Goal: Task Accomplishment & Management: Manage account settings

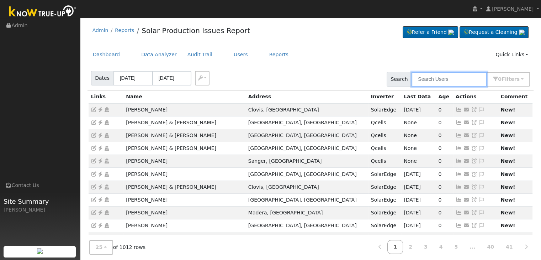
click at [426, 81] on input "text" at bounding box center [449, 79] width 75 height 15
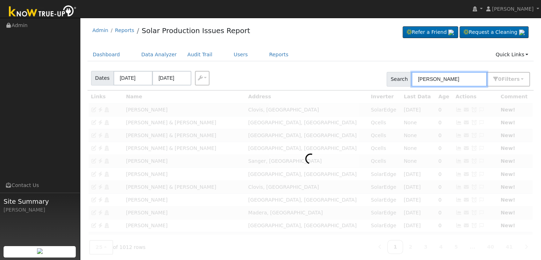
type input "monica gonzalez"
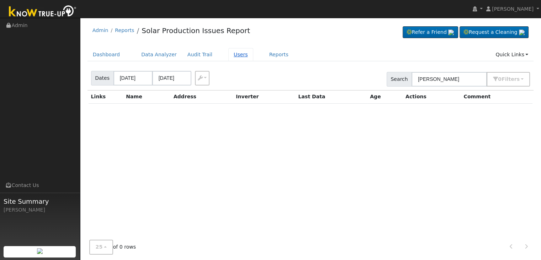
click at [231, 54] on link "Users" at bounding box center [241, 54] width 25 height 13
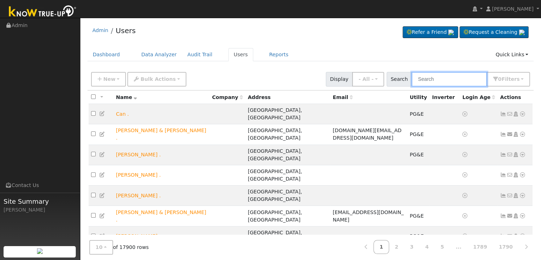
click at [439, 78] on input "text" at bounding box center [449, 79] width 75 height 15
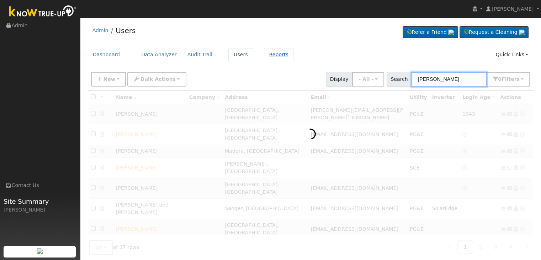
type input "monica gonzalez"
click at [269, 56] on link "Reports" at bounding box center [279, 54] width 30 height 13
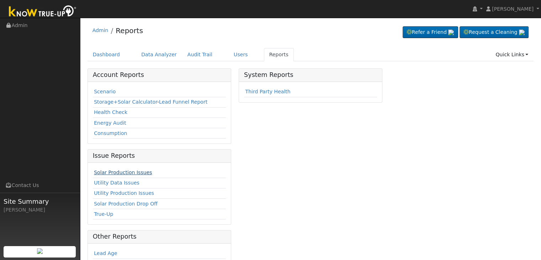
click at [117, 171] on link "Solar Production Issues" at bounding box center [123, 172] width 58 height 6
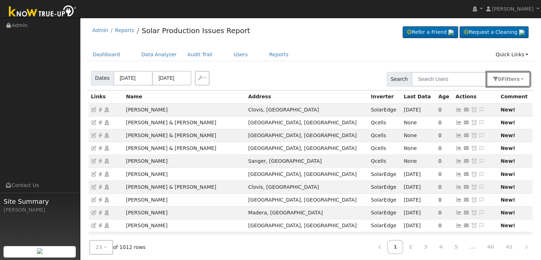
click at [524, 79] on button "0 Filter s" at bounding box center [508, 79] width 43 height 15
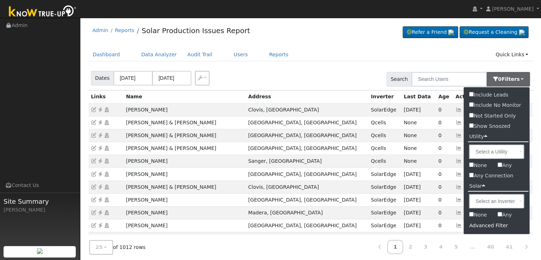
click at [485, 225] on div "Advanced Filter" at bounding box center [497, 225] width 66 height 11
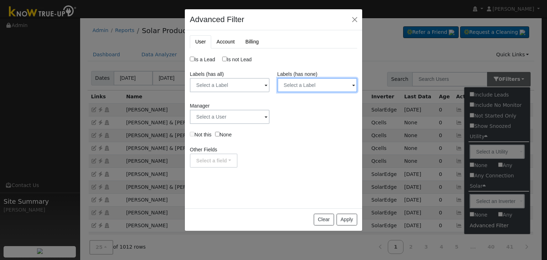
click at [312, 84] on input "text" at bounding box center [317, 85] width 80 height 14
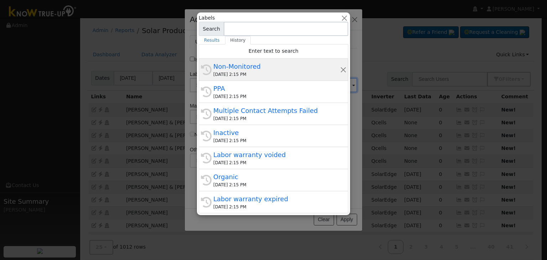
click at [249, 74] on div "09/05/2025 2:15 PM" at bounding box center [276, 74] width 127 height 6
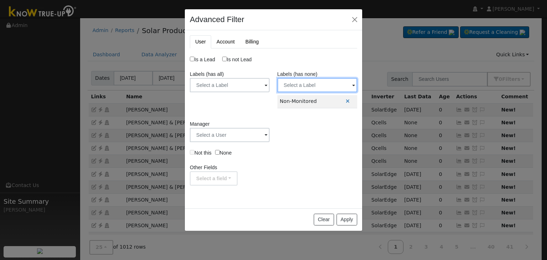
click at [325, 83] on input "text" at bounding box center [317, 85] width 80 height 14
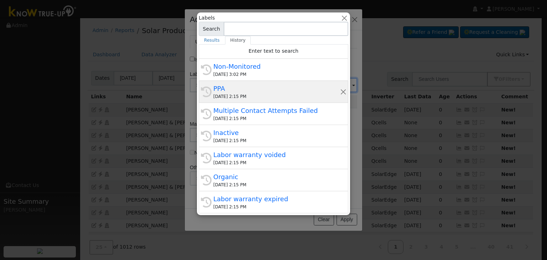
click at [242, 96] on div "09/05/2025 2:15 PM" at bounding box center [276, 96] width 127 height 6
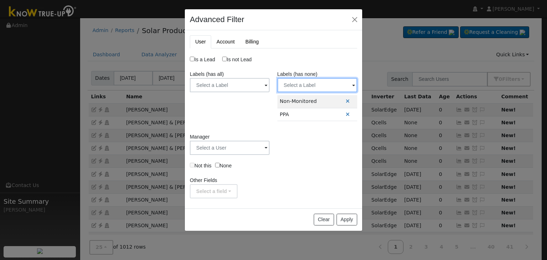
click at [314, 84] on input "text" at bounding box center [317, 85] width 80 height 14
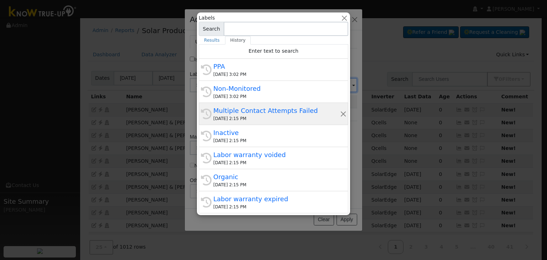
click at [249, 115] on div "09/05/2025 2:15 PM" at bounding box center [276, 118] width 127 height 6
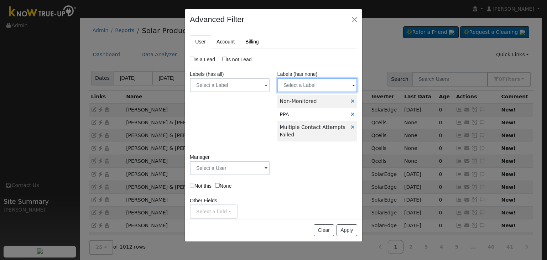
click at [322, 89] on input "text" at bounding box center [317, 85] width 80 height 14
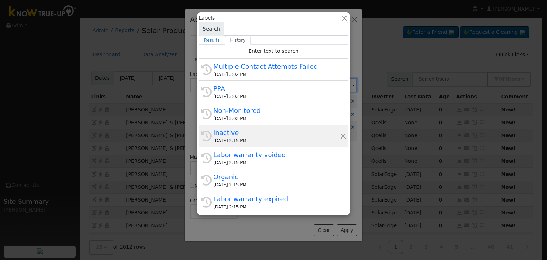
click at [246, 133] on div "Inactive" at bounding box center [276, 133] width 127 height 10
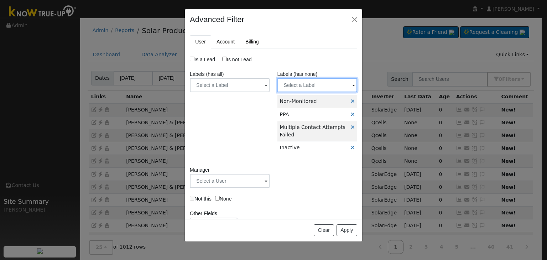
click at [311, 85] on input "text" at bounding box center [317, 85] width 80 height 14
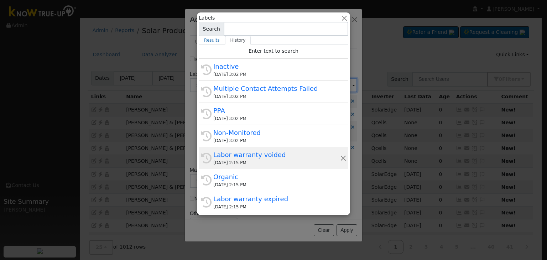
click at [237, 159] on div "09/05/2025 2:15 PM" at bounding box center [276, 162] width 127 height 6
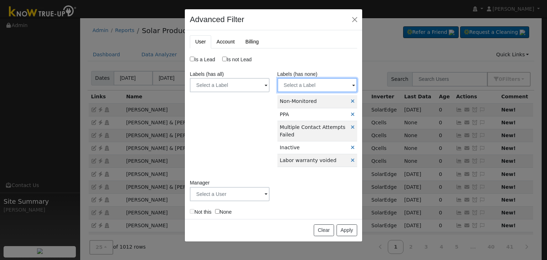
click at [313, 87] on input "text" at bounding box center [317, 85] width 80 height 14
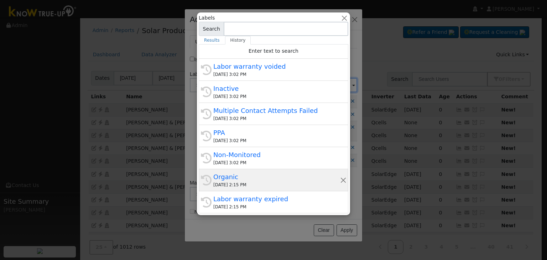
click at [237, 183] on div "09/05/2025 2:15 PM" at bounding box center [276, 185] width 127 height 6
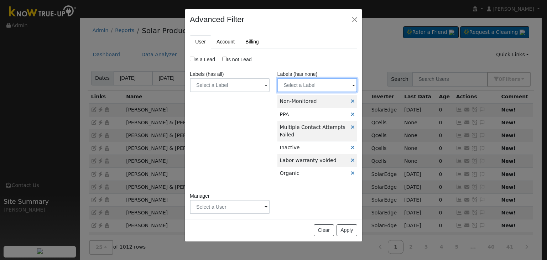
click at [320, 82] on input "text" at bounding box center [317, 85] width 80 height 14
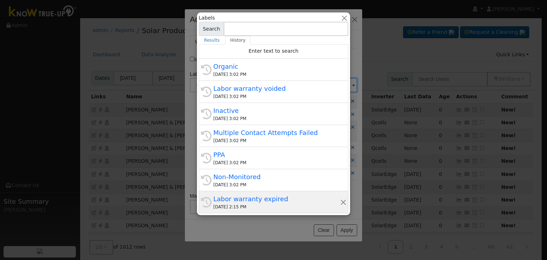
click at [234, 200] on div "Labor warranty expired" at bounding box center [276, 199] width 127 height 10
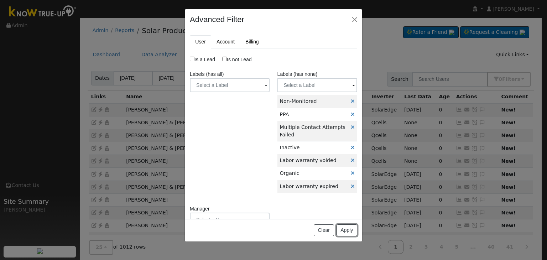
click at [343, 229] on button "Apply" at bounding box center [346, 230] width 21 height 12
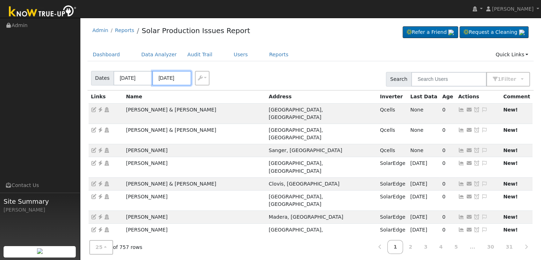
click at [171, 75] on input "09/04/2025" at bounding box center [171, 78] width 39 height 15
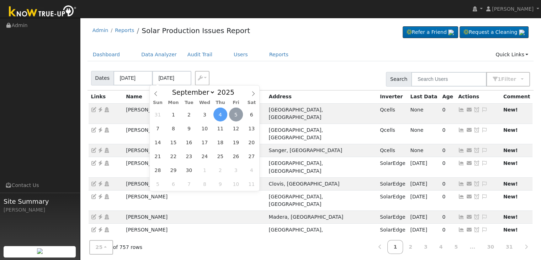
click at [233, 114] on span "5" at bounding box center [236, 114] width 14 height 14
type input "[DATE]"
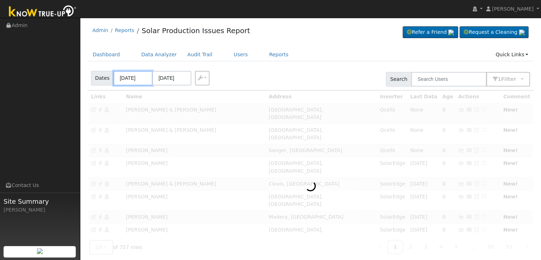
click at [125, 80] on input "09/01/2025" at bounding box center [133, 78] width 39 height 15
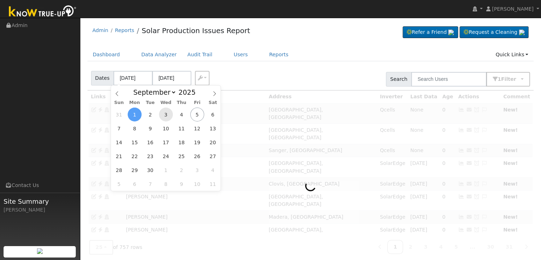
click at [165, 112] on span "3" at bounding box center [166, 114] width 14 height 14
type input "09/03/2025"
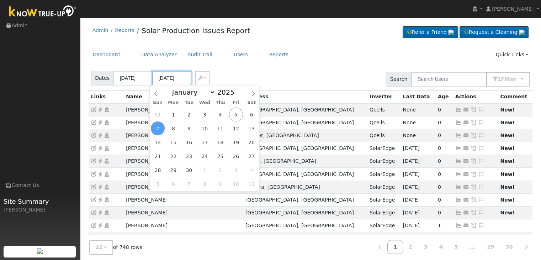
click at [168, 77] on input "09/07/2025" at bounding box center [171, 78] width 39 height 15
click at [233, 112] on span "5" at bounding box center [236, 114] width 14 height 14
type input "[DATE]"
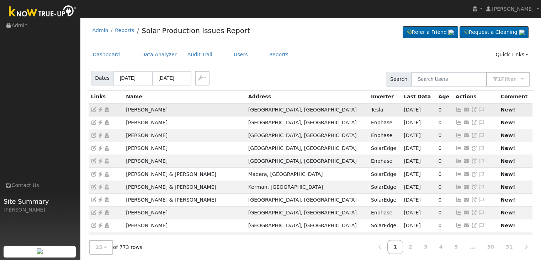
click at [100, 110] on icon at bounding box center [100, 109] width 6 height 5
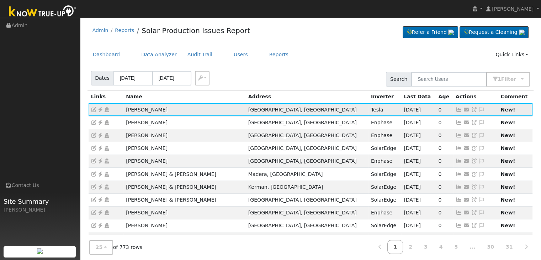
click at [479, 109] on icon at bounding box center [482, 109] width 6 height 5
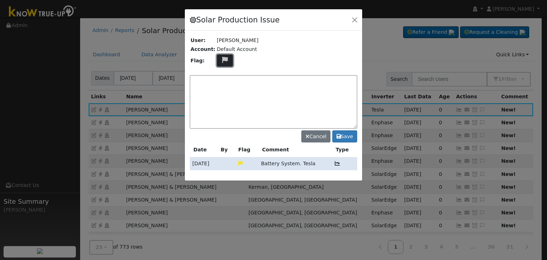
click at [221, 59] on icon at bounding box center [225, 60] width 8 height 6
click at [222, 93] on icon at bounding box center [224, 94] width 8 height 6
click at [222, 93] on textarea at bounding box center [273, 101] width 167 height 53
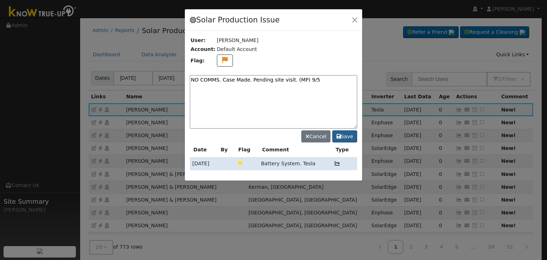
type textarea "NO COMMS. Case Made. Pending site visit. (MP) 9/5"
click at [345, 137] on button "Save" at bounding box center [344, 136] width 25 height 12
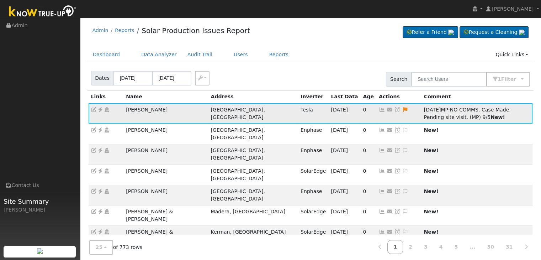
click at [394, 111] on icon at bounding box center [397, 109] width 6 height 5
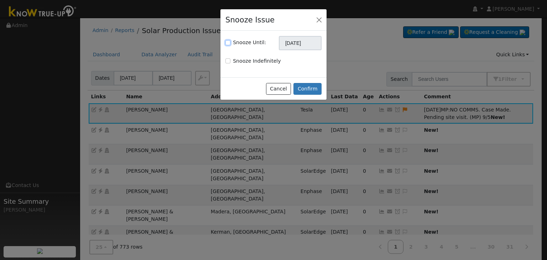
click at [227, 44] on input "Snooze Until:" at bounding box center [227, 42] width 5 height 5
checkbox input "true"
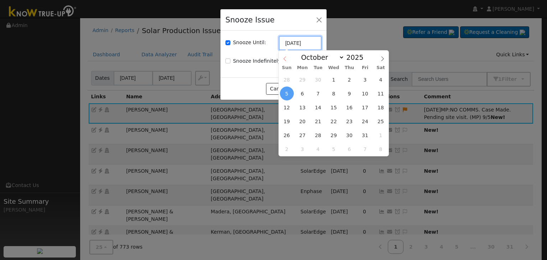
click at [287, 45] on input "10/05/2025" at bounding box center [300, 43] width 43 height 14
click at [284, 56] on span at bounding box center [285, 57] width 12 height 12
select select "8"
click at [364, 92] on span "12" at bounding box center [365, 93] width 14 height 14
type input "09/12/2025"
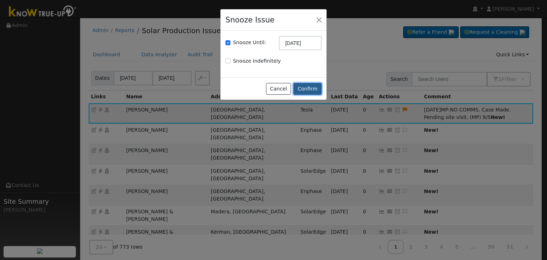
click at [311, 89] on button "Confirm" at bounding box center [307, 89] width 28 height 12
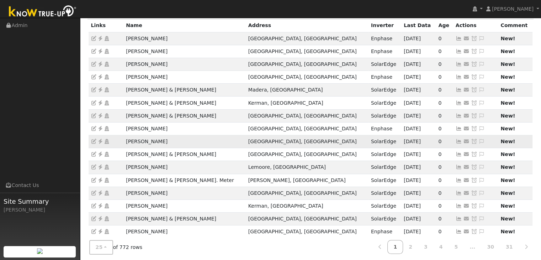
scroll to position [198, 0]
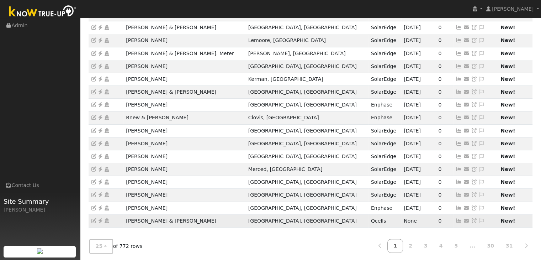
click at [100, 219] on icon at bounding box center [100, 220] width 6 height 5
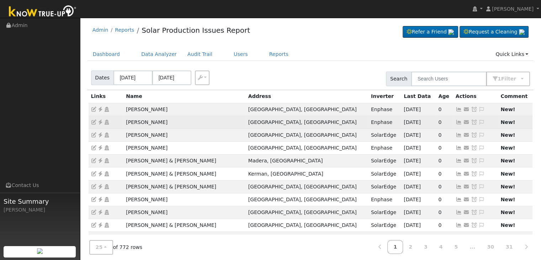
scroll to position [0, 0]
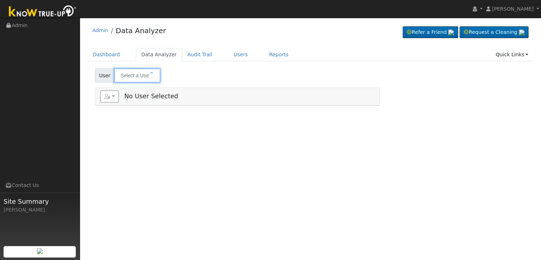
type input "Monica Gonzalez"
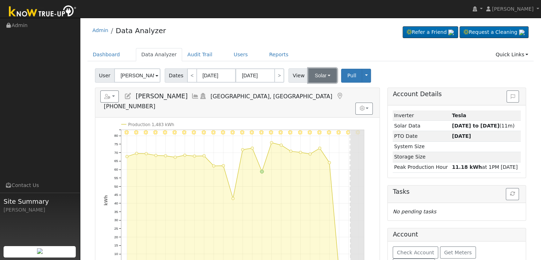
click at [322, 74] on button "Solar" at bounding box center [323, 75] width 28 height 14
click at [314, 92] on link "Utility" at bounding box center [331, 91] width 49 height 10
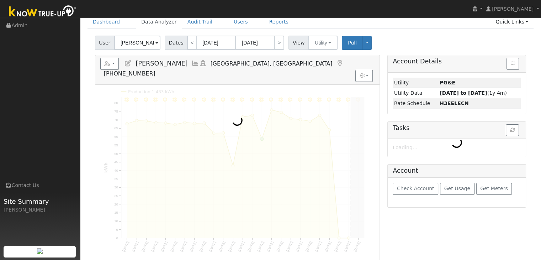
scroll to position [36, 0]
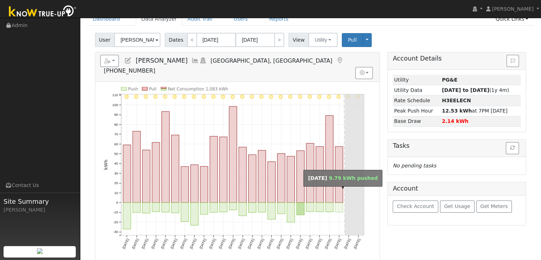
click at [338, 203] on rect "onclick=""" at bounding box center [339, 208] width 8 height 10
type input "09/03/2025"
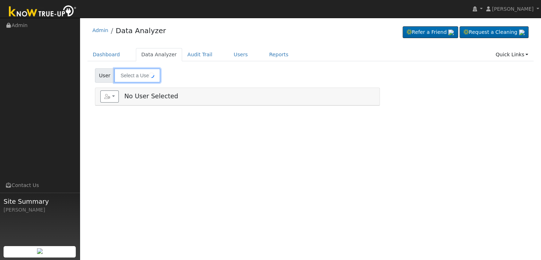
type input "[PERSON_NAME] & [PERSON_NAME]"
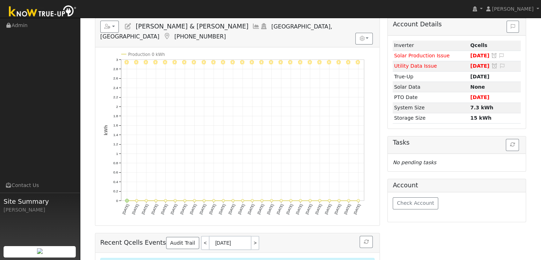
scroll to position [107, 0]
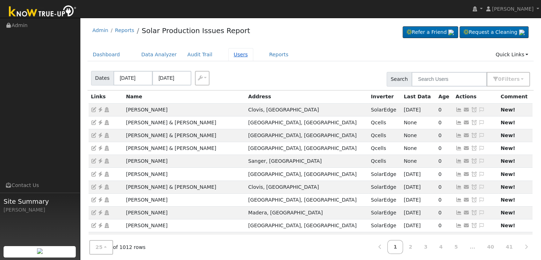
click at [231, 55] on link "Users" at bounding box center [241, 54] width 25 height 13
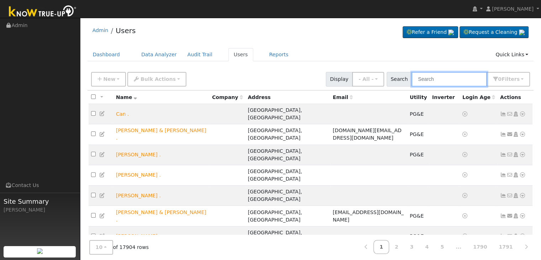
click at [437, 80] on input "text" at bounding box center [449, 79] width 75 height 15
paste input "[PERSON_NAME]"
type input "[PERSON_NAME]"
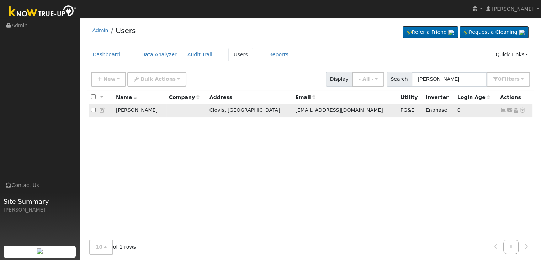
click at [503, 110] on icon at bounding box center [503, 109] width 6 height 5
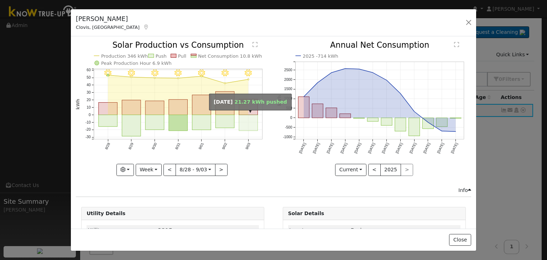
click at [243, 122] on rect "onclick=""" at bounding box center [248, 123] width 19 height 16
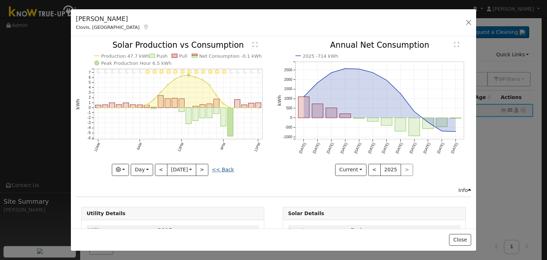
click at [221, 169] on link "<< Back" at bounding box center [223, 170] width 22 height 6
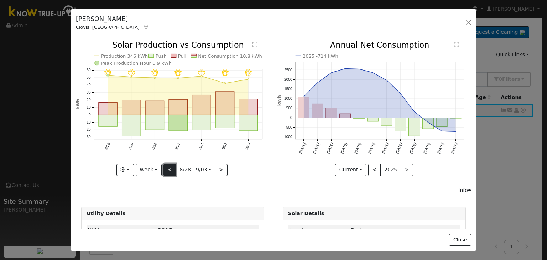
click at [169, 167] on button "<" at bounding box center [169, 170] width 12 height 12
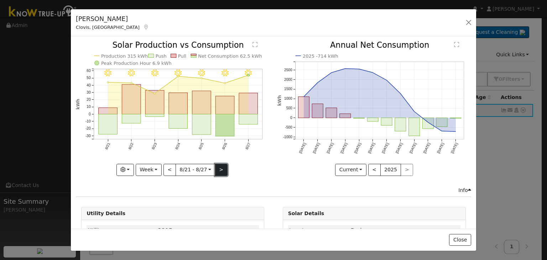
click at [217, 164] on button ">" at bounding box center [221, 170] width 12 height 12
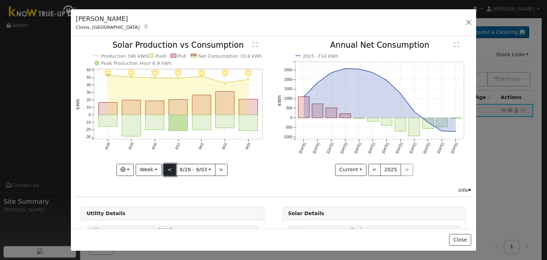
click at [166, 169] on button "<" at bounding box center [169, 170] width 12 height 12
type input "[DATE]"
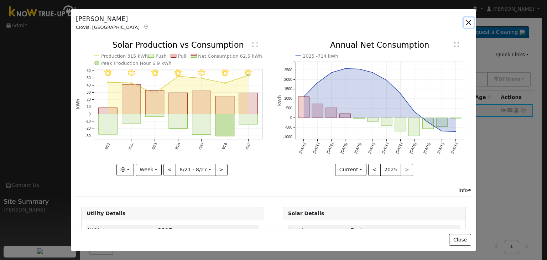
click at [472, 21] on button "button" at bounding box center [468, 22] width 10 height 10
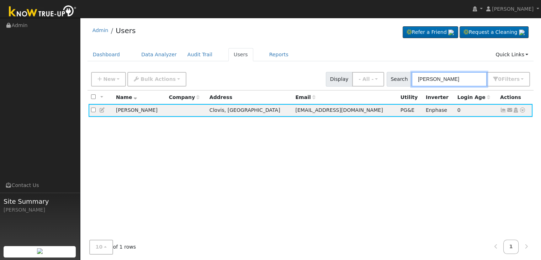
click at [436, 76] on input "[PERSON_NAME]" at bounding box center [449, 79] width 75 height 15
click at [434, 76] on input "[PERSON_NAME]" at bounding box center [449, 79] width 75 height 15
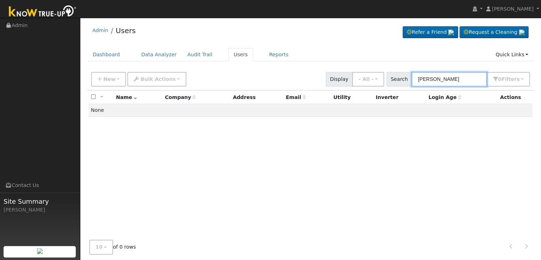
type input "[PERSON_NAME]"
